Goal: Communication & Community: Answer question/provide support

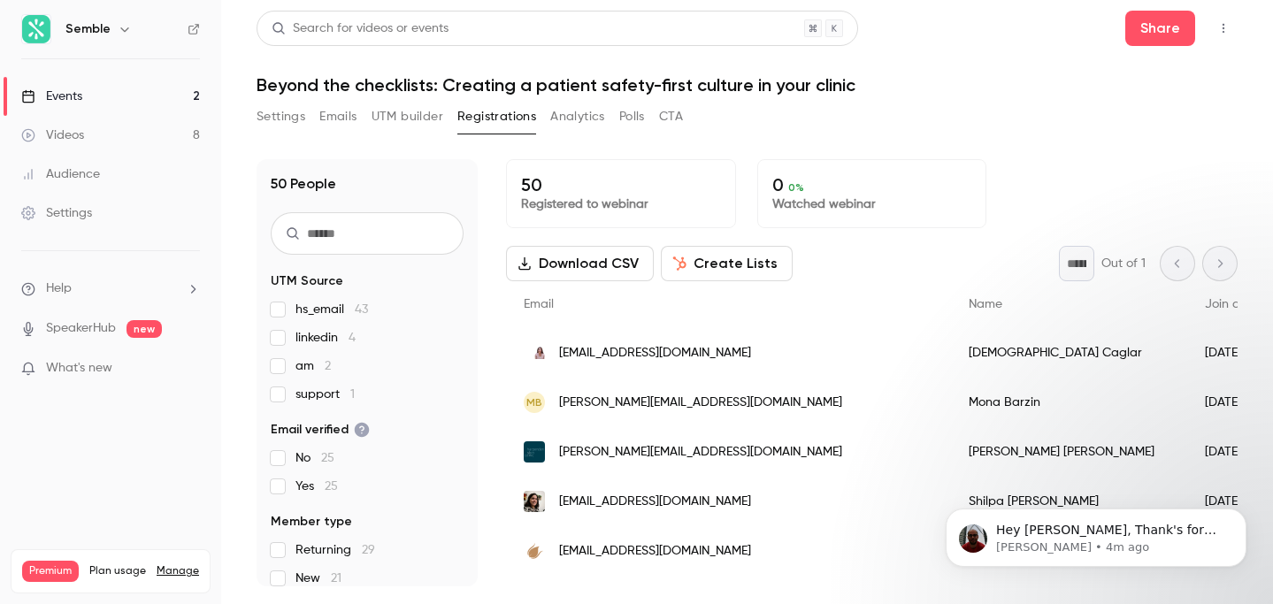
click at [77, 90] on div "Events" at bounding box center [51, 97] width 61 height 18
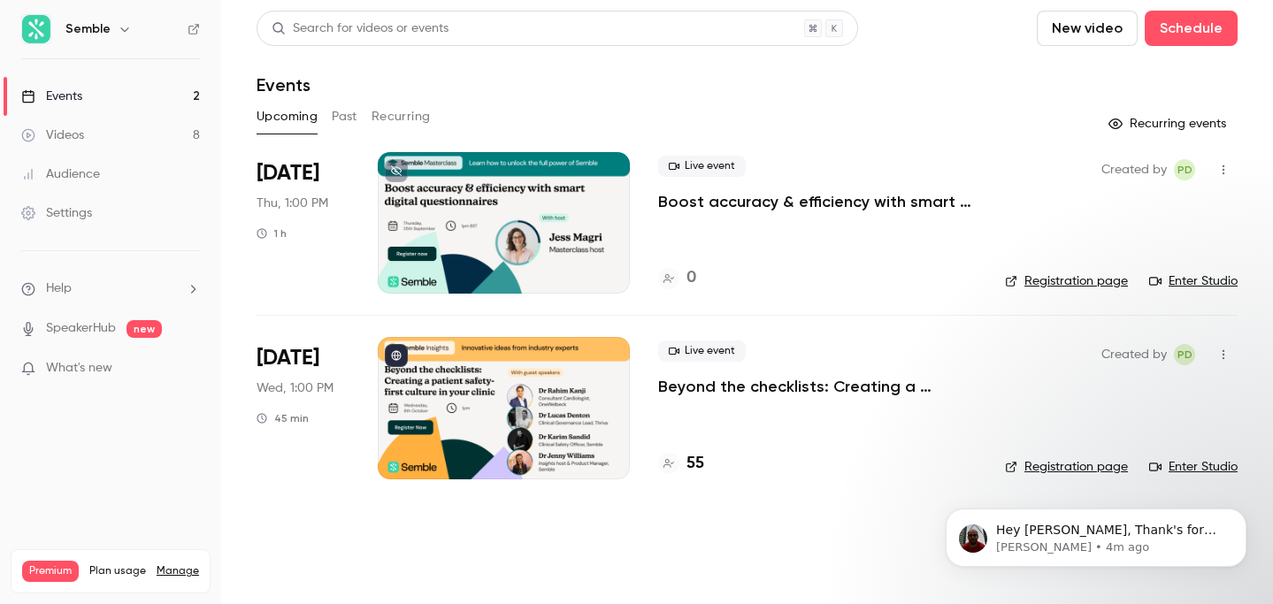
click at [759, 204] on p "Boost accuracy & efficiency with smart digital questionnaires" at bounding box center [817, 201] width 318 height 21
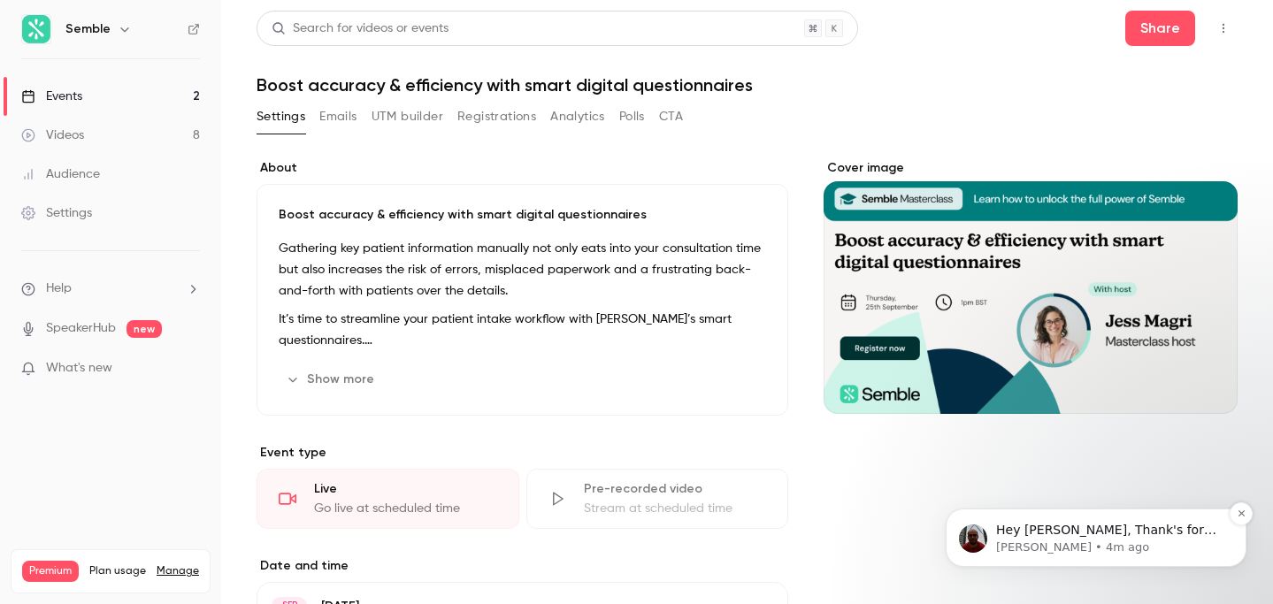
click at [1092, 536] on p "Hey [PERSON_NAME], Thank's for the bug report. Could you please share the URL o…" at bounding box center [1110, 531] width 228 height 18
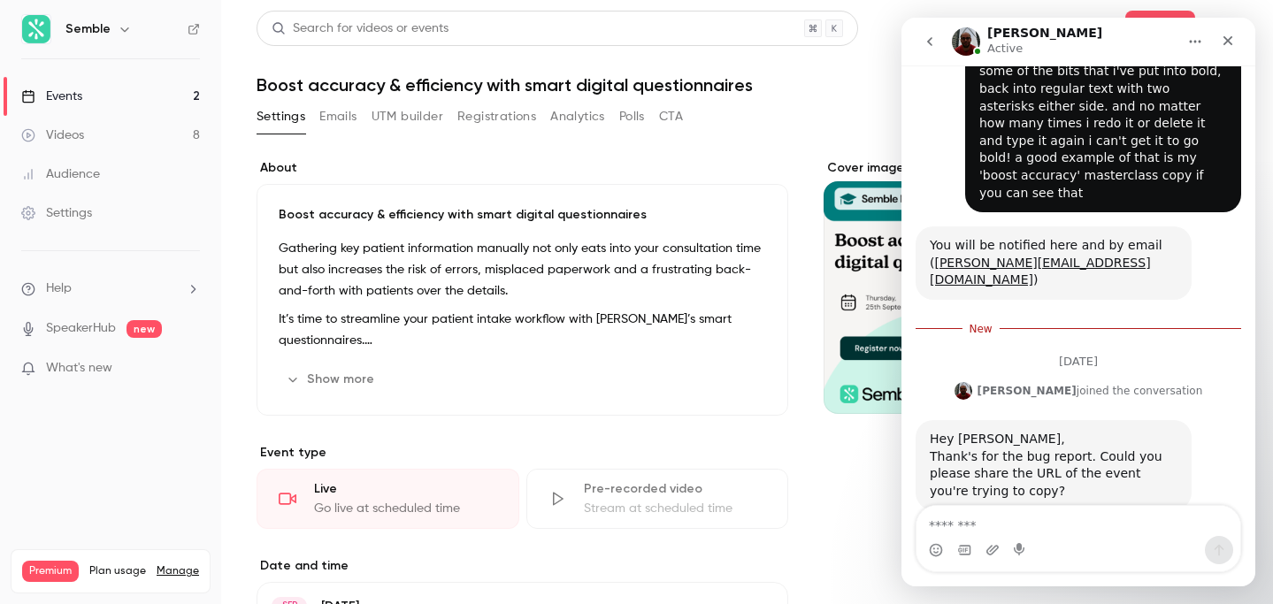
scroll to position [167, 0]
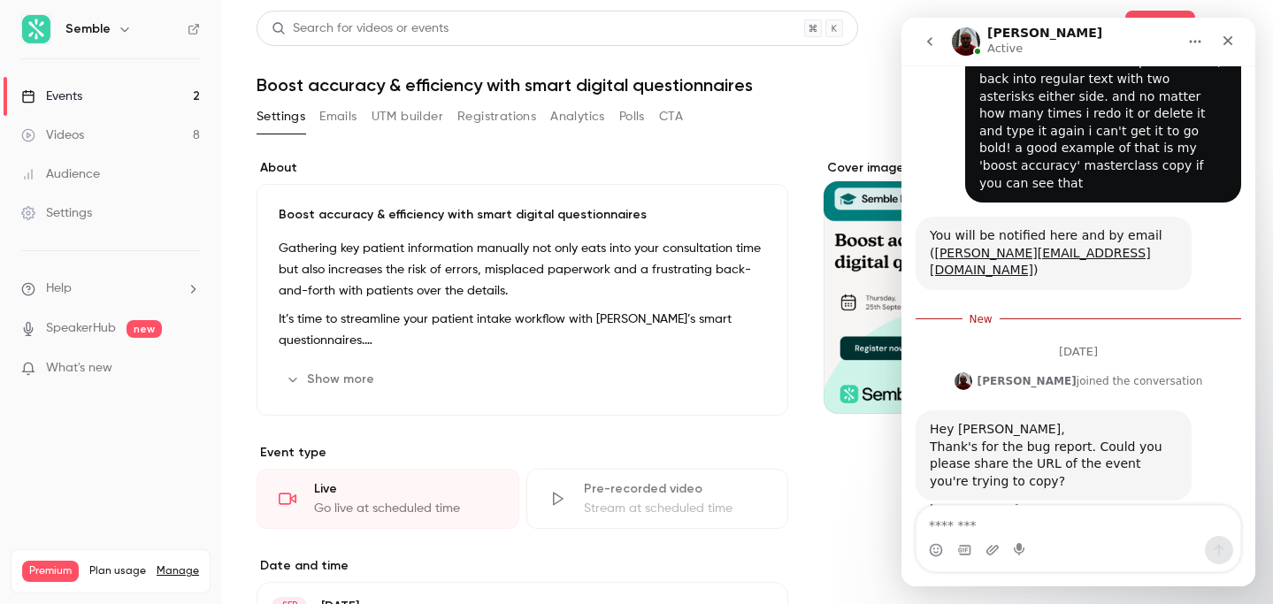
click at [1035, 516] on textarea "Message…" at bounding box center [1078, 521] width 324 height 30
type textarea "**********"
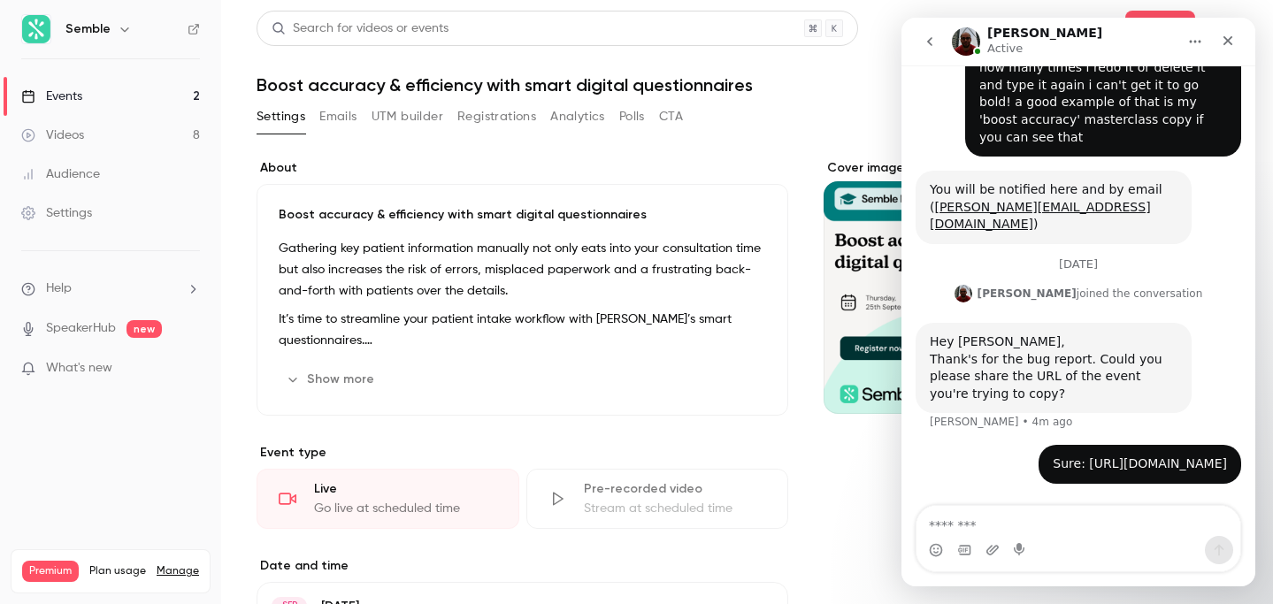
scroll to position [264, 0]
click at [1232, 38] on icon "Close" at bounding box center [1227, 41] width 14 height 14
